Goal: Task Accomplishment & Management: Manage account settings

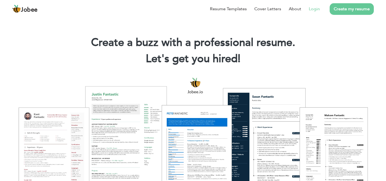
click at [317, 13] on li "Login" at bounding box center [310, 9] width 19 height 14
click at [312, 8] on link "Login" at bounding box center [314, 9] width 11 height 7
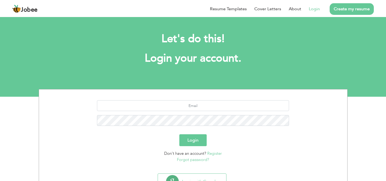
click at [248, 145] on div "Login" at bounding box center [193, 141] width 300 height 12
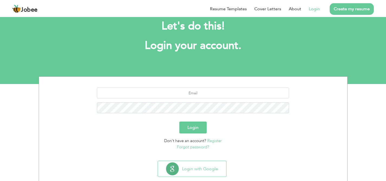
scroll to position [12, 0]
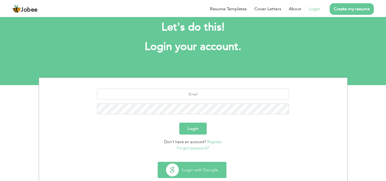
click at [190, 171] on button "Login with Google" at bounding box center [192, 171] width 68 height 16
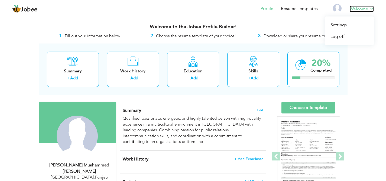
click at [364, 8] on link "Welcome" at bounding box center [362, 9] width 24 height 7
click at [342, 37] on link "Log off" at bounding box center [349, 37] width 49 height 12
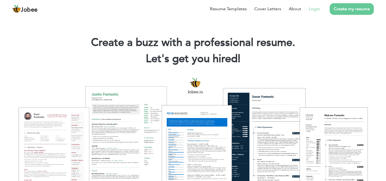
click at [312, 11] on link "Login" at bounding box center [314, 9] width 11 height 7
